Goal: Transaction & Acquisition: Book appointment/travel/reservation

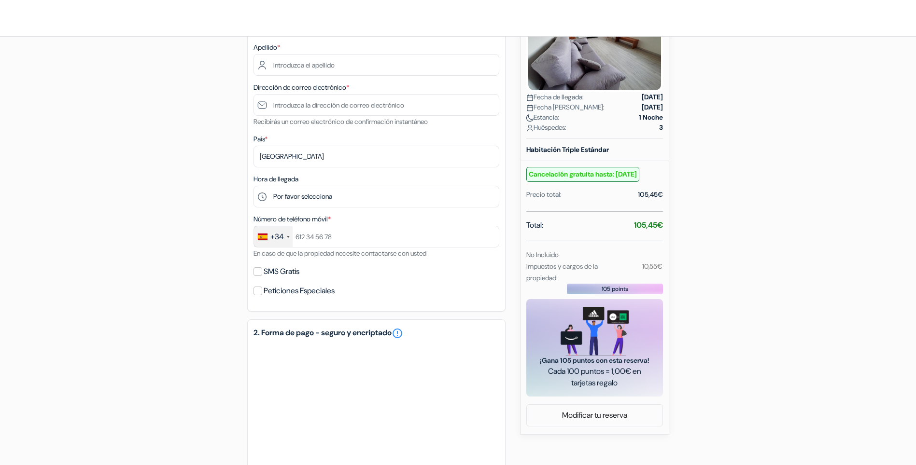
scroll to position [49, 0]
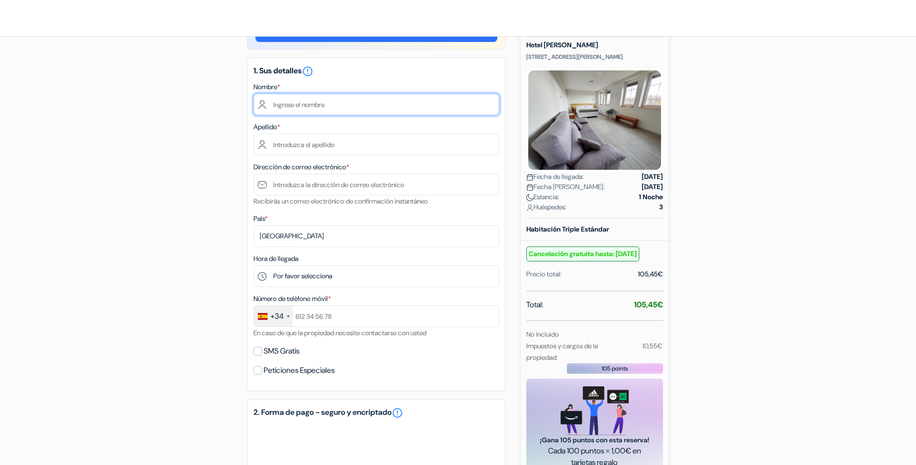
click at [320, 105] on input "text" at bounding box center [376, 105] width 246 height 22
type input "m"
type input "María"
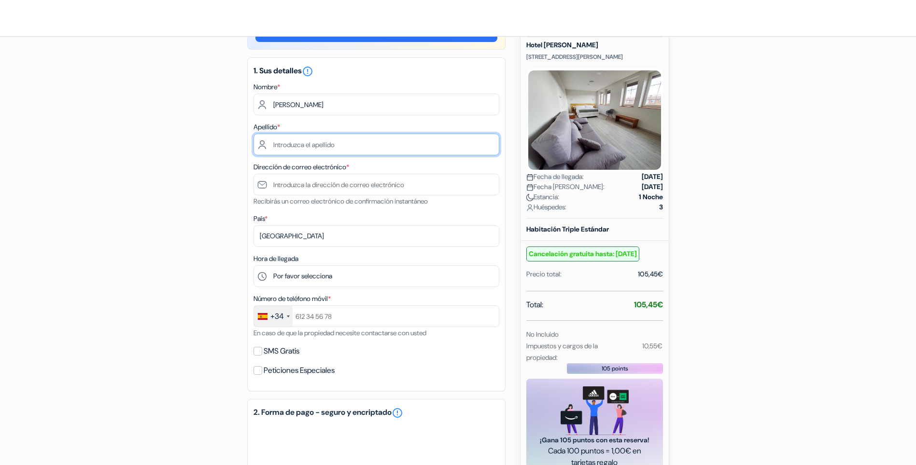
click at [328, 146] on input "text" at bounding box center [376, 145] width 246 height 22
type input "h"
type input "G"
type input "Higuera"
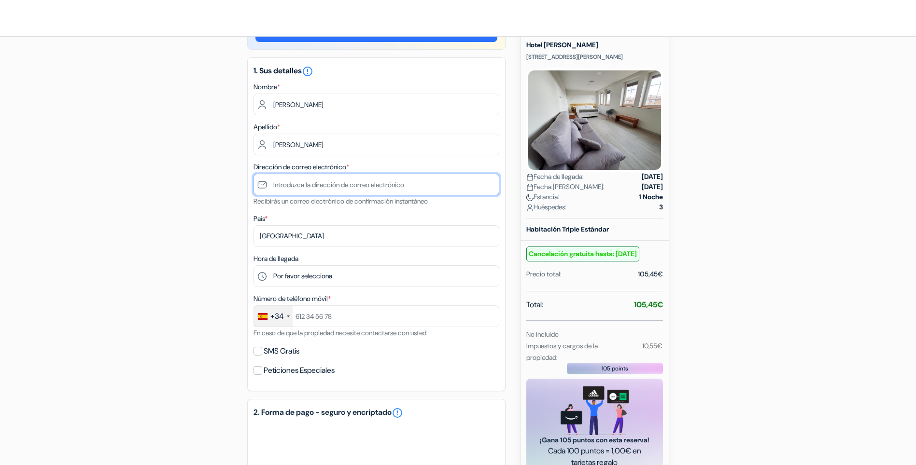
click at [330, 185] on input "text" at bounding box center [376, 185] width 246 height 22
type input "[EMAIL_ADDRESS][DOMAIN_NAME]"
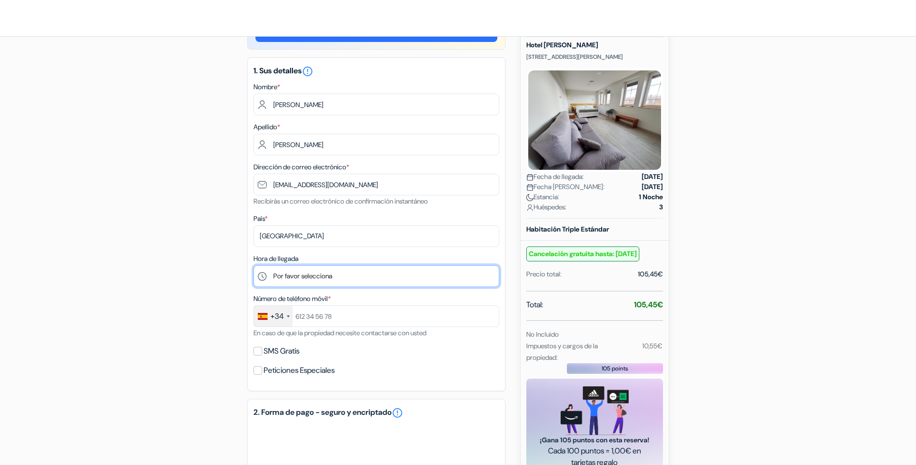
click at [366, 274] on select "Por favor selecciona 15:00 16:00 17:00 18:00 19:00 20:00 21:00 22:00 23:00 0:00" at bounding box center [376, 277] width 246 height 22
select select "17"
click at [253, 266] on select "Por favor selecciona 15:00 16:00 17:00 18:00 19:00 20:00 21:00 22:00 23:00 0:00" at bounding box center [376, 277] width 246 height 22
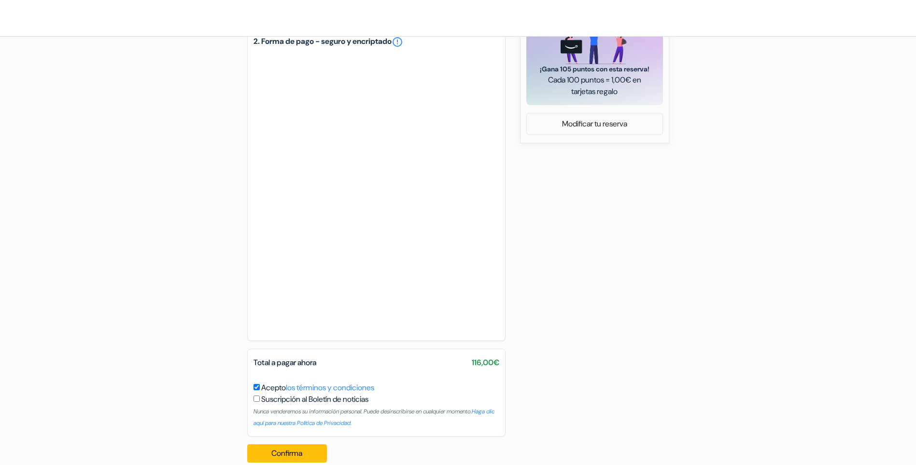
scroll to position [435, 0]
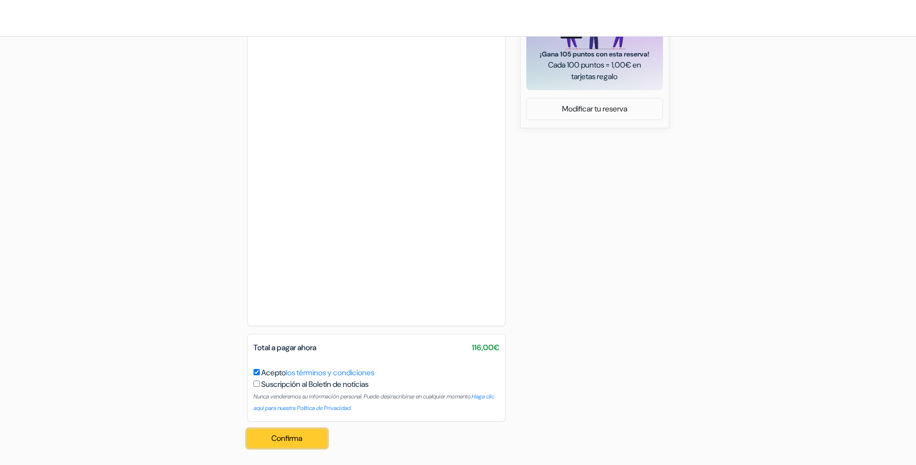
click at [292, 439] on button "Confirma Loading..." at bounding box center [287, 439] width 80 height 18
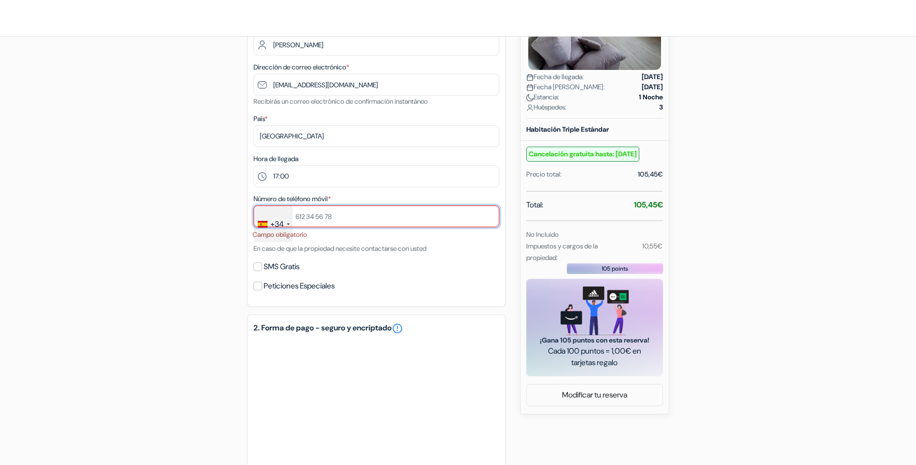
scroll to position [133, 0]
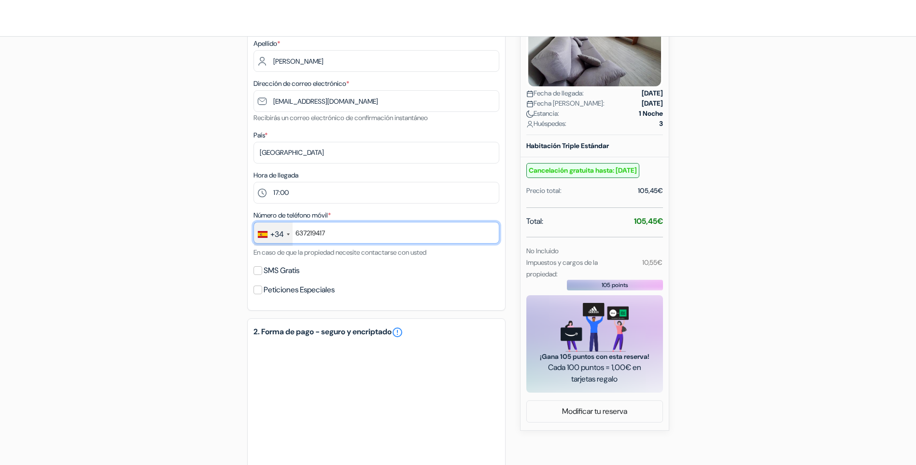
type input "637219417"
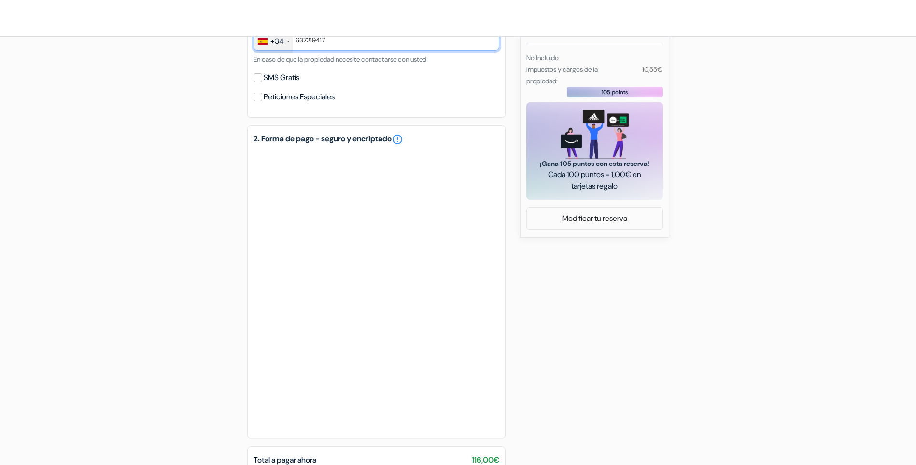
scroll to position [438, 0]
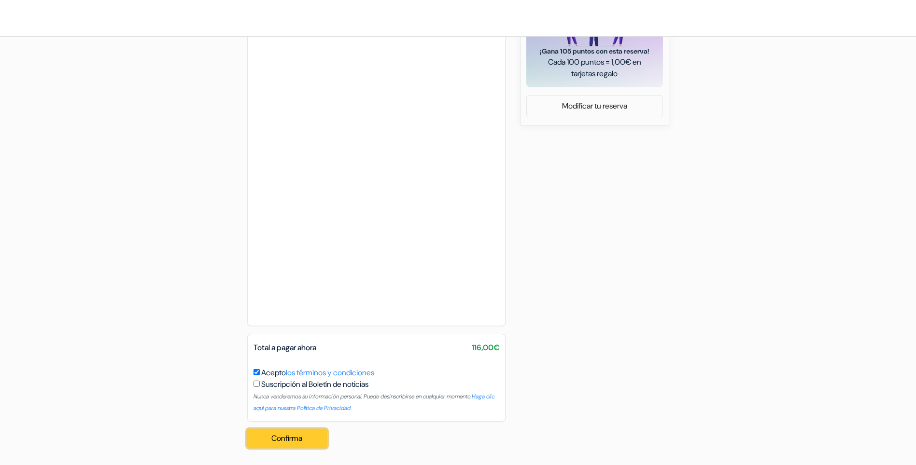
click at [303, 439] on button "Confirma Loading..." at bounding box center [287, 439] width 80 height 18
